Goal: Entertainment & Leisure: Consume media (video, audio)

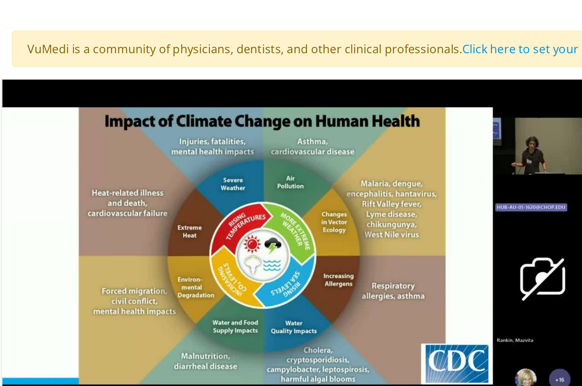
click at [40, 263] on div "Current Time 6:22 / Duration 27:40 Pause Skip Backward Skip Forward Mute Loaded…" at bounding box center [199, 271] width 345 height 17
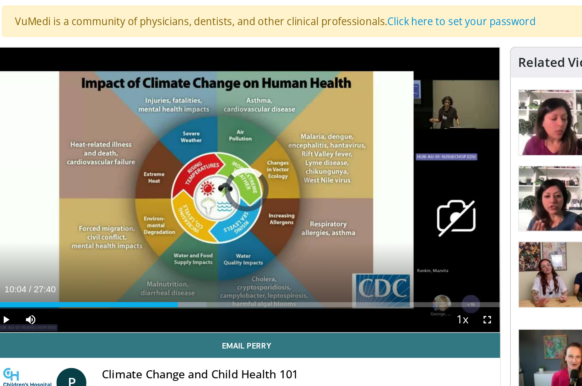
click at [121, 243] on div "Progress Bar" at bounding box center [90, 244] width 126 height 3
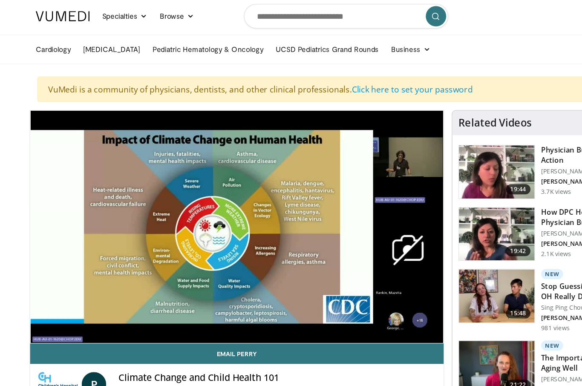
click at [220, 284] on div "Progress Bar" at bounding box center [186, 285] width 106 height 3
click at [194, 201] on div "10 seconds Tap to unmute" at bounding box center [199, 191] width 345 height 194
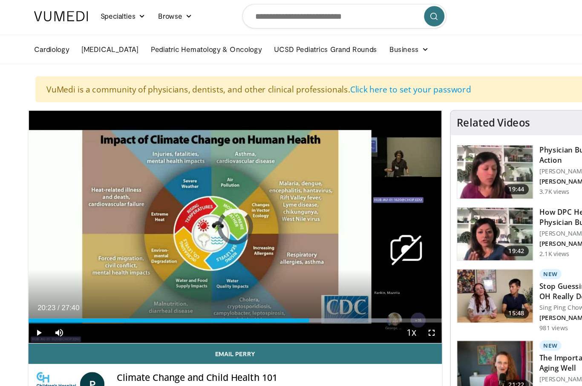
click at [278, 267] on div "Progress Bar" at bounding box center [271, 268] width 110 height 3
click at [302, 276] on div "Current Time 20:57 / Duration 27:40 Pause Skip Backward Skip Forward Mute Loade…" at bounding box center [199, 279] width 345 height 17
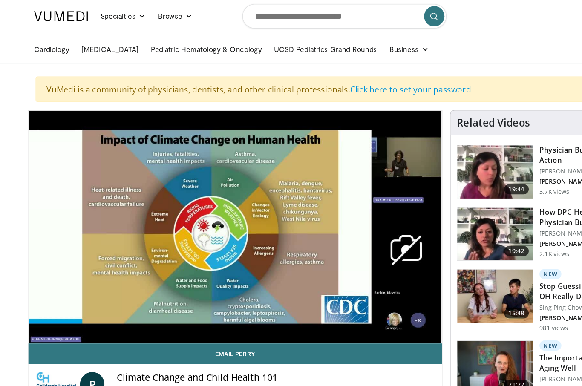
click at [283, 284] on div "Progress Bar" at bounding box center [160, 285] width 267 height 3
click at [338, 288] on link "Email Perry" at bounding box center [199, 296] width 345 height 17
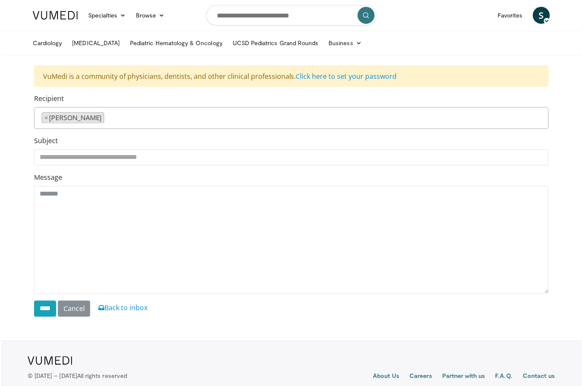
scroll to position [2, 0]
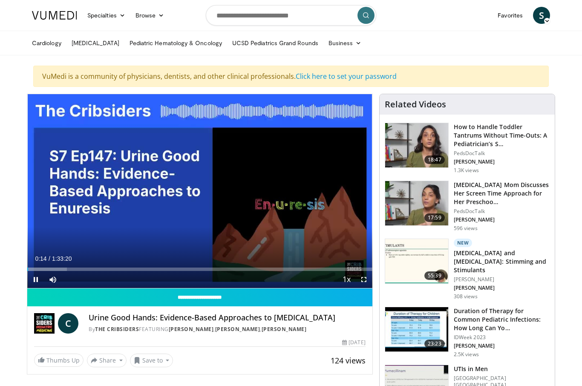
click at [54, 271] on span "Video Player" at bounding box center [52, 279] width 17 height 17
